Goal: Task Accomplishment & Management: Manage account settings

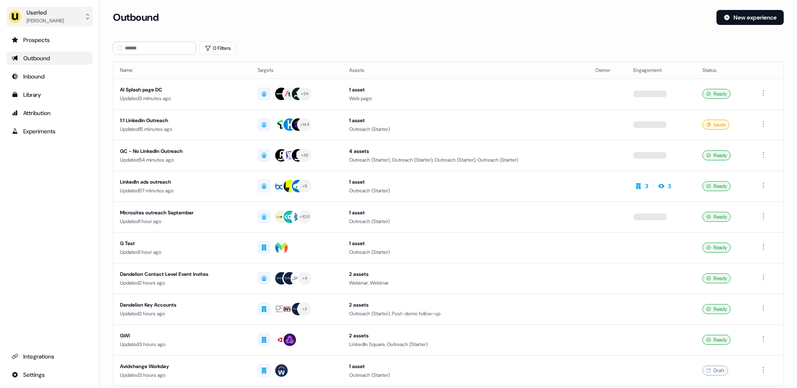
click at [44, 11] on div "Userled" at bounding box center [45, 12] width 37 height 8
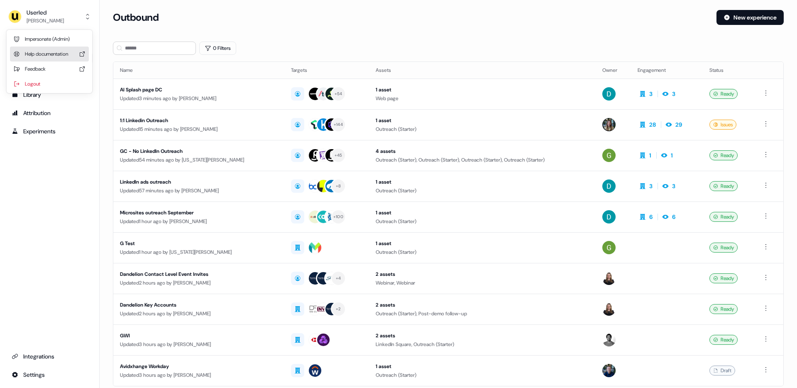
click at [47, 46] on div "Impersonate (Admin)" at bounding box center [49, 39] width 79 height 15
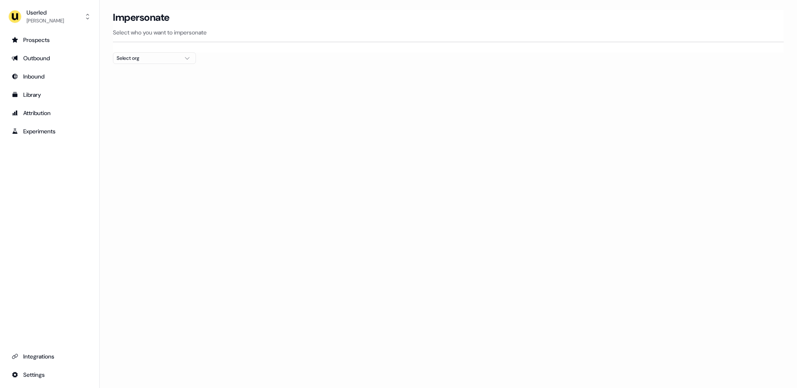
click at [134, 58] on div "Select org" at bounding box center [148, 58] width 62 height 8
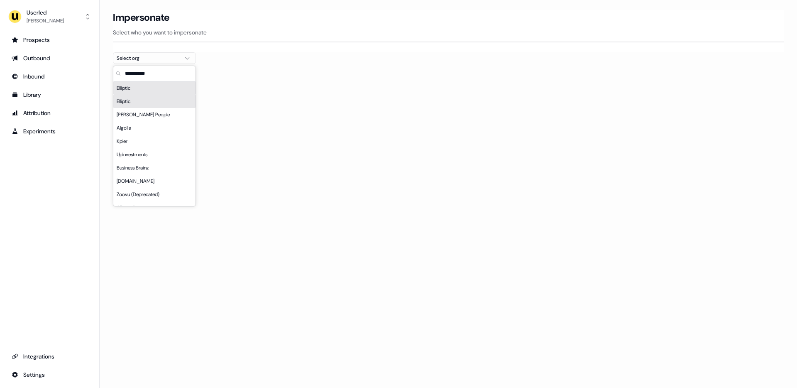
click at [141, 88] on div "Elliptic" at bounding box center [154, 87] width 82 height 13
click at [146, 104] on div "Elliptic" at bounding box center [154, 101] width 82 height 13
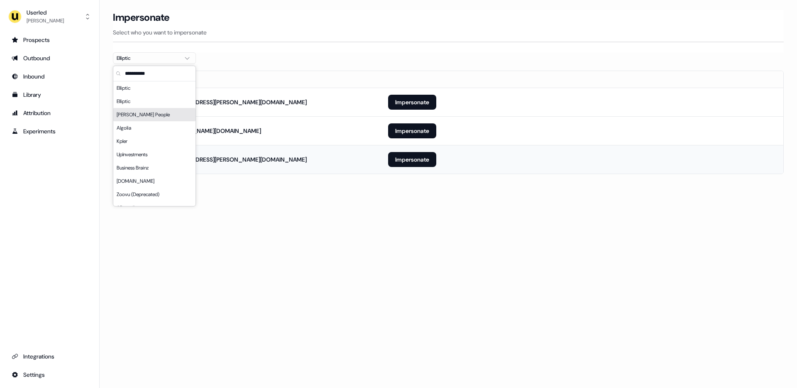
click at [267, 165] on td "[PERSON_NAME][EMAIL_ADDRESS][PERSON_NAME][DOMAIN_NAME]" at bounding box center [247, 159] width 268 height 29
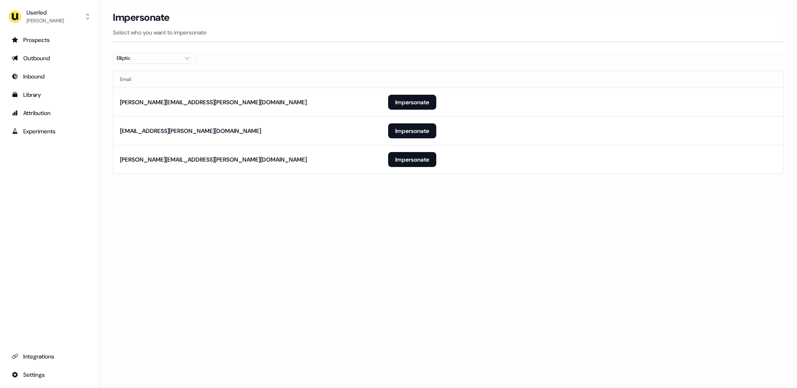
click at [151, 59] on div "Elliptic" at bounding box center [148, 58] width 62 height 8
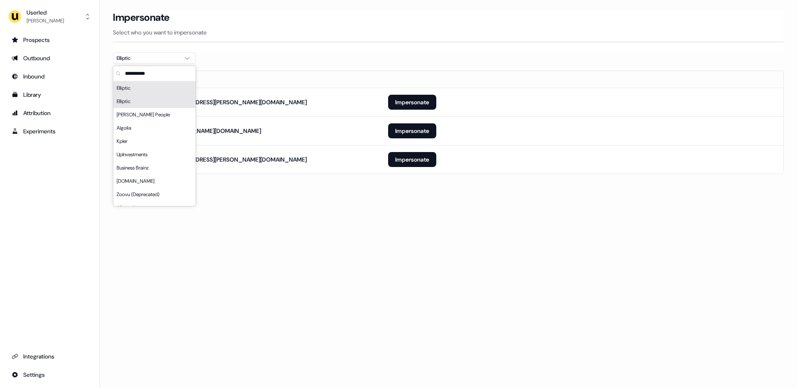
click at [144, 91] on div "Elliptic" at bounding box center [154, 87] width 82 height 13
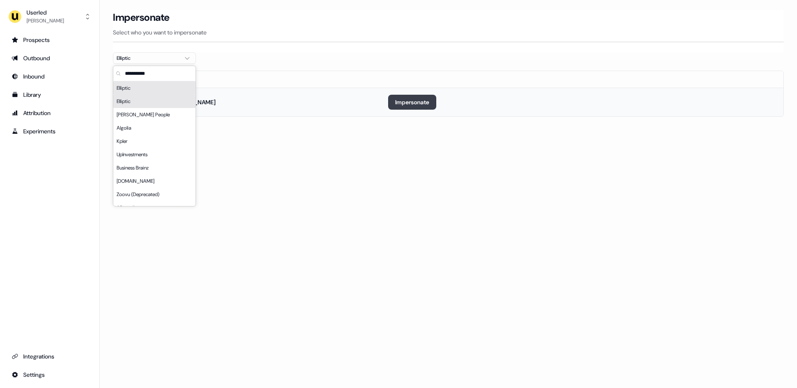
click at [405, 106] on button "Impersonate" at bounding box center [412, 102] width 48 height 15
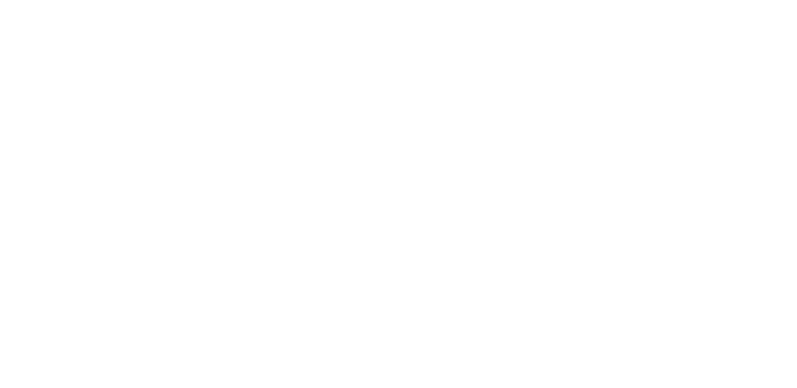
click at [427, 0] on html at bounding box center [398, 0] width 797 height 0
